Goal: Information Seeking & Learning: Learn about a topic

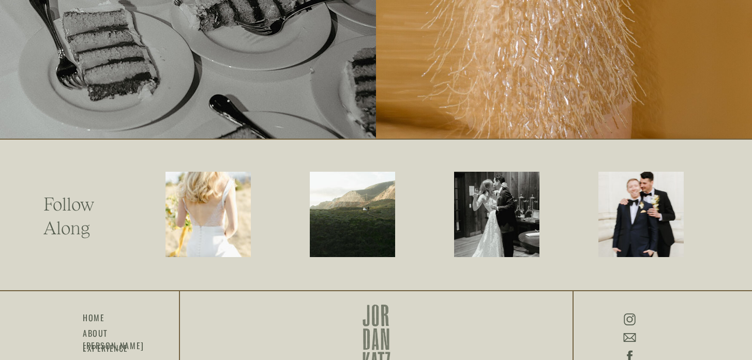
scroll to position [2492, 0]
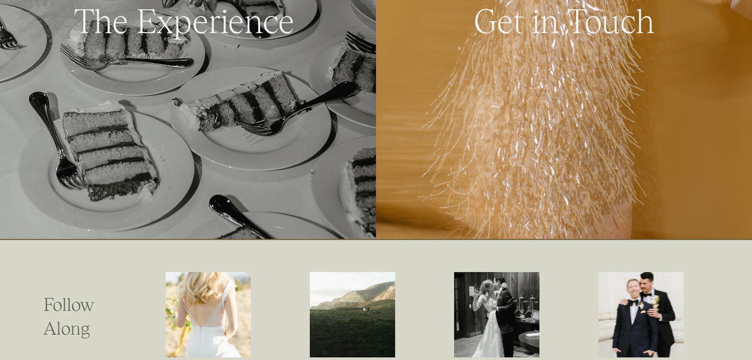
click at [224, 121] on div at bounding box center [188, 19] width 376 height 439
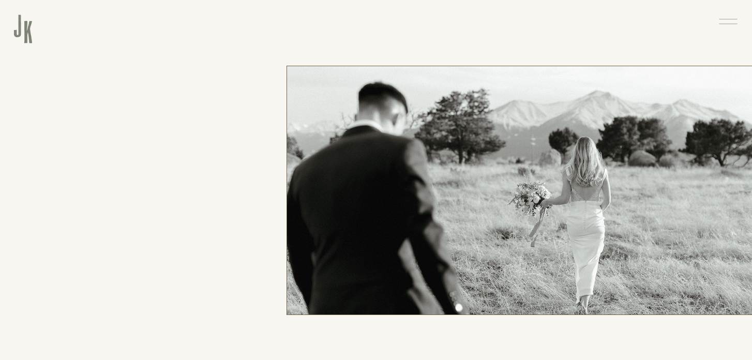
click at [733, 22] on icon at bounding box center [728, 21] width 24 height 25
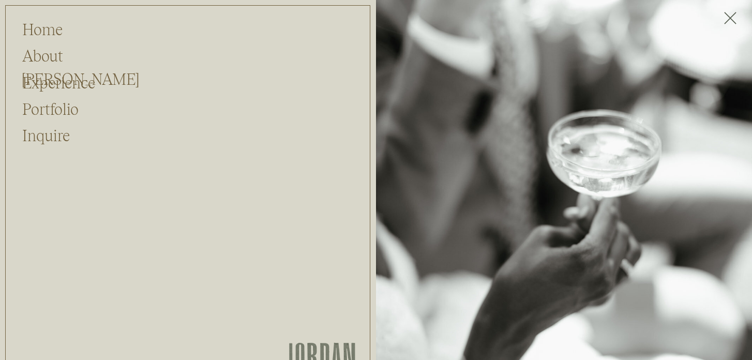
click at [40, 118] on div at bounding box center [187, 211] width 365 height 413
click at [48, 109] on h2 "Portfolio" at bounding box center [50, 108] width 56 height 20
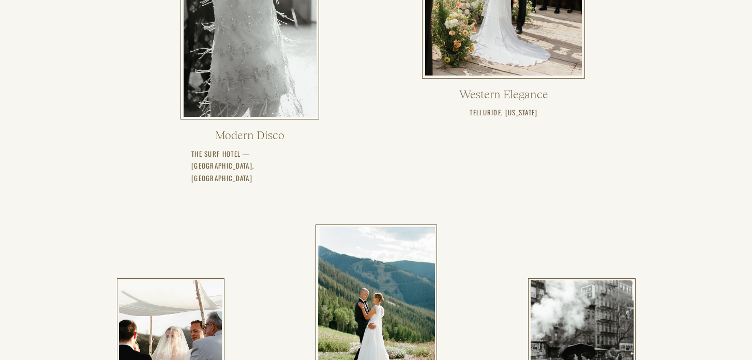
scroll to position [648, 0]
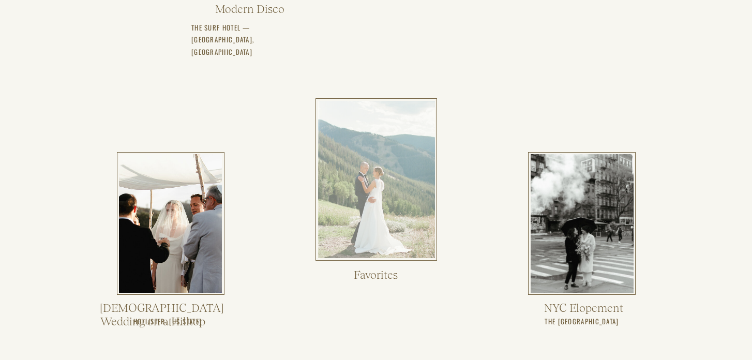
click at [356, 206] on div at bounding box center [376, 179] width 117 height 157
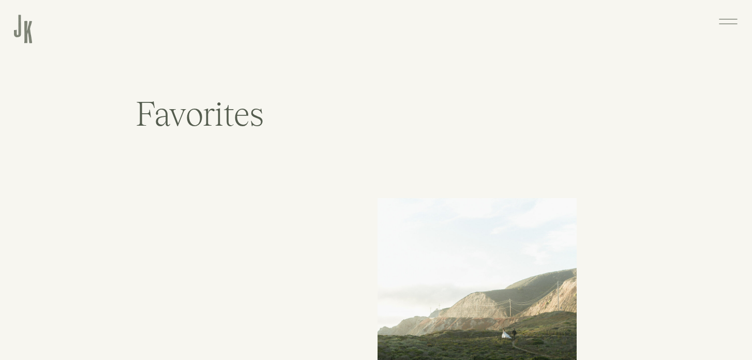
click at [29, 31] on div at bounding box center [23, 28] width 18 height 31
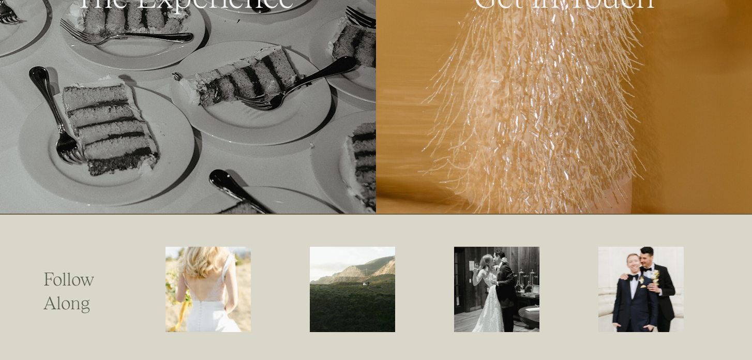
scroll to position [2424, 0]
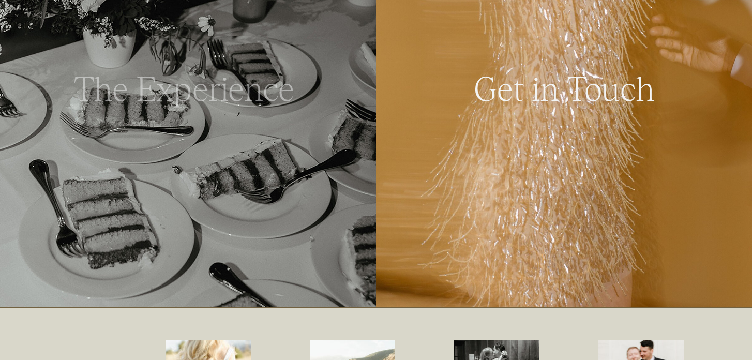
click at [246, 102] on h2 "The Experience" at bounding box center [183, 87] width 293 height 37
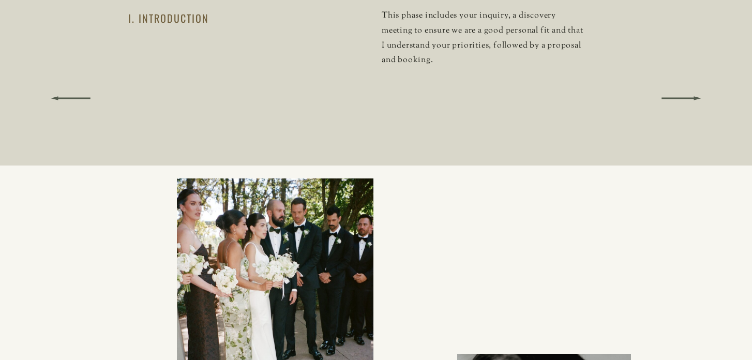
scroll to position [1692, 0]
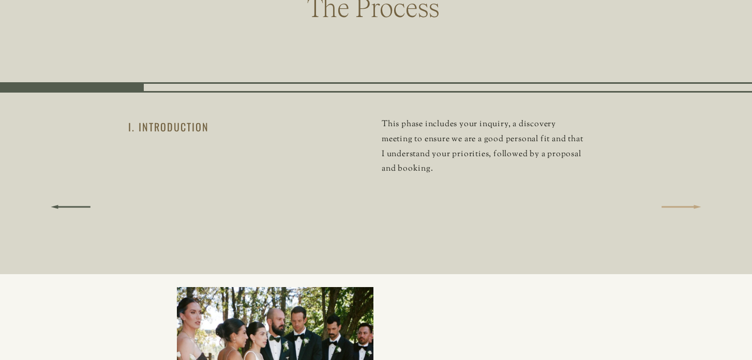
click at [677, 202] on icon at bounding box center [680, 207] width 117 height 52
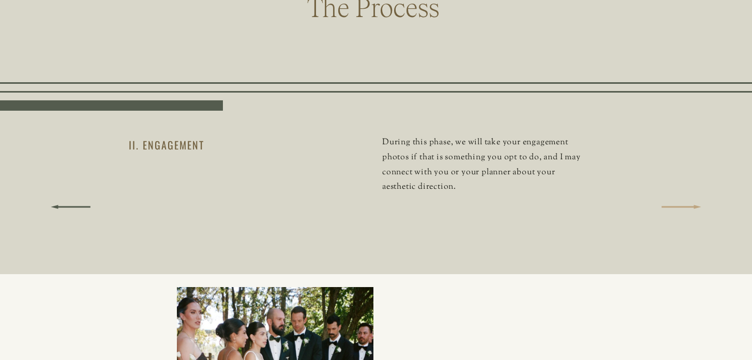
click at [677, 206] on icon at bounding box center [680, 207] width 117 height 52
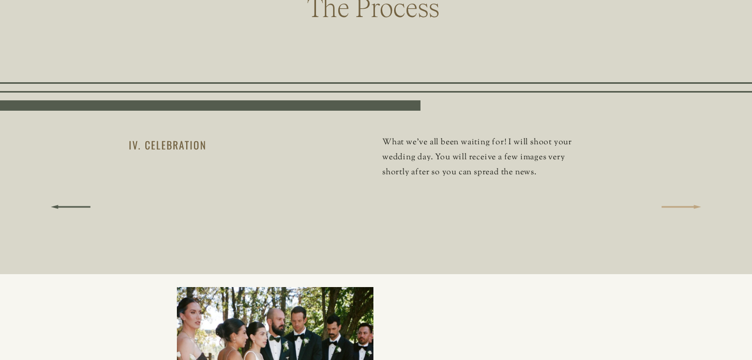
click at [677, 206] on icon at bounding box center [680, 207] width 117 height 52
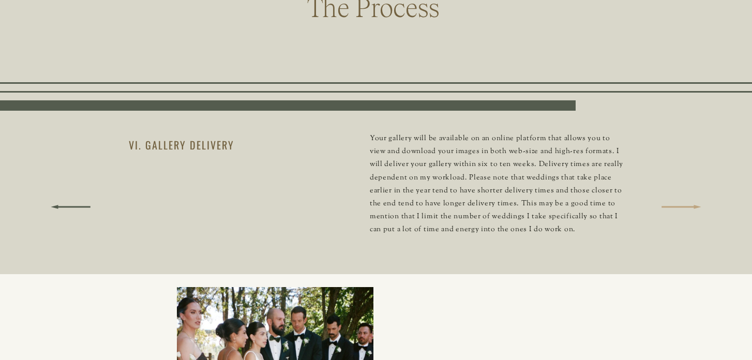
click at [677, 206] on icon at bounding box center [680, 207] width 117 height 52
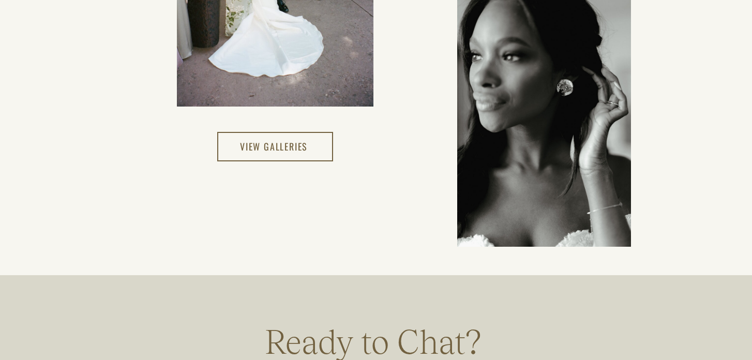
scroll to position [2196, 0]
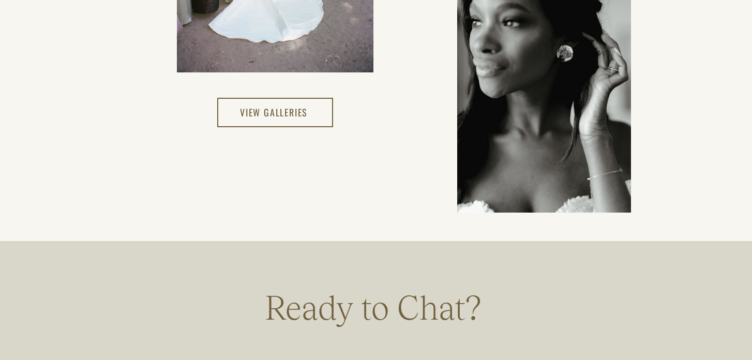
click at [314, 111] on div at bounding box center [275, 112] width 116 height 29
click at [280, 107] on h3 "View Galleries" at bounding box center [275, 113] width 70 height 18
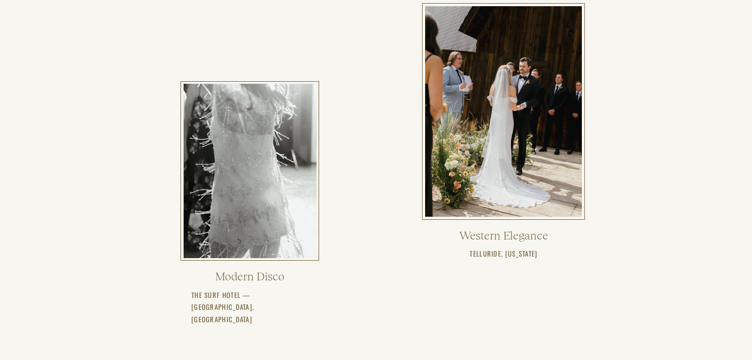
scroll to position [355, 0]
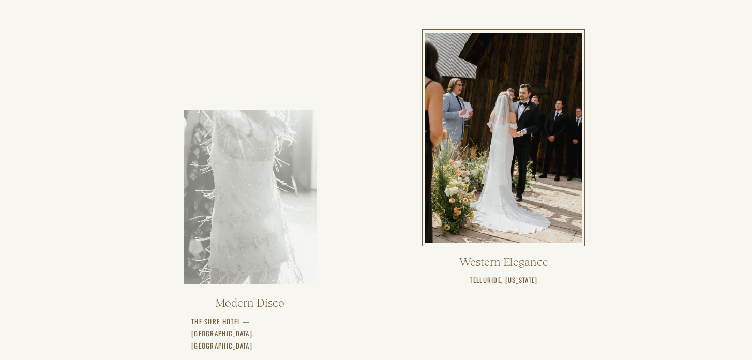
click at [299, 188] on div at bounding box center [250, 197] width 133 height 174
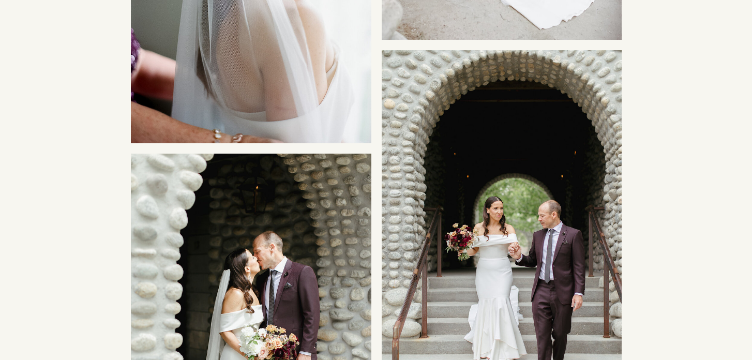
scroll to position [3284, 0]
